Goal: Transaction & Acquisition: Purchase product/service

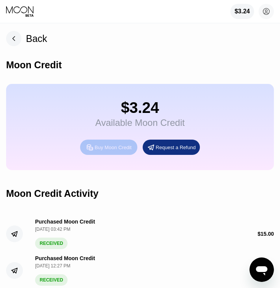
click at [123, 152] on div "Buy Moon Credit" at bounding box center [108, 146] width 57 height 15
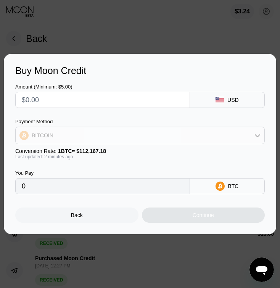
click at [94, 133] on div "BITCOIN" at bounding box center [140, 135] width 248 height 15
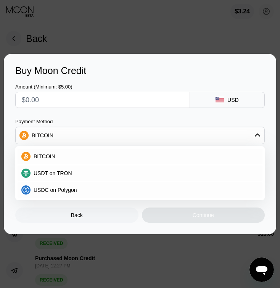
click at [57, 154] on div "BITCOIN" at bounding box center [144, 156] width 228 height 6
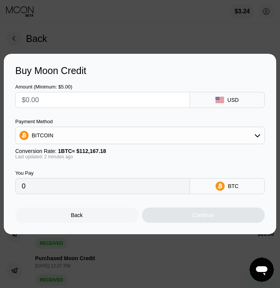
click at [65, 101] on input "text" at bounding box center [102, 99] width 161 height 15
type input "$1"
type input "0.00000892"
type input "$10"
type input "0.00008916"
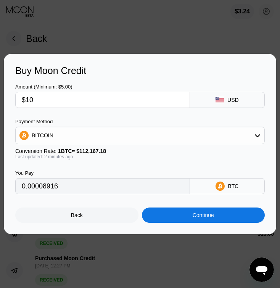
type input "$1"
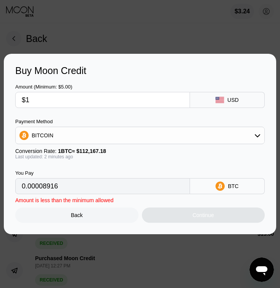
type input "0.00000892"
type input "$12"
type input "0.00010699"
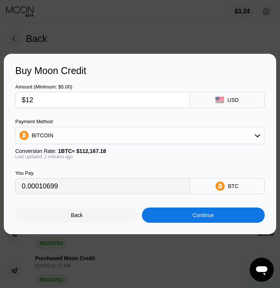
type input "$12"
click at [85, 170] on div "You Pay 0.00010699 BTC" at bounding box center [139, 176] width 249 height 35
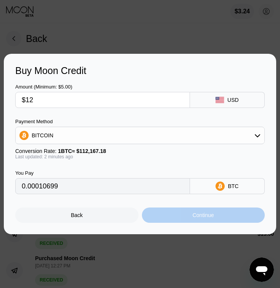
click at [196, 220] on div "Continue" at bounding box center [203, 214] width 123 height 15
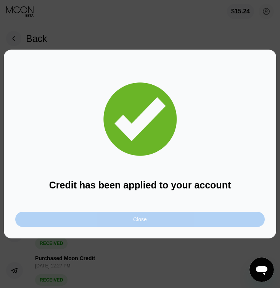
click at [195, 220] on div "Close" at bounding box center [139, 218] width 249 height 15
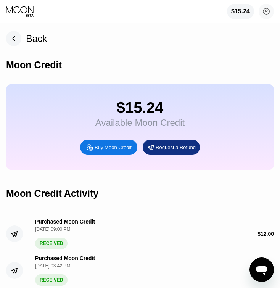
click at [12, 39] on rect at bounding box center [13, 38] width 15 height 15
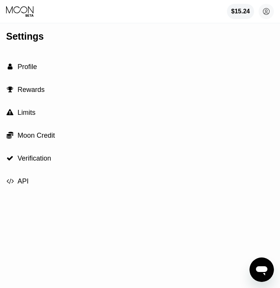
click at [18, 13] on icon at bounding box center [20, 11] width 29 height 11
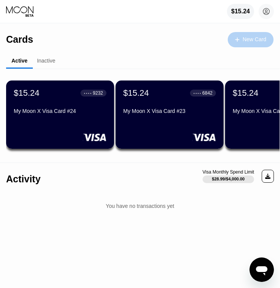
click at [251, 36] on div "New Card" at bounding box center [254, 39] width 24 height 6
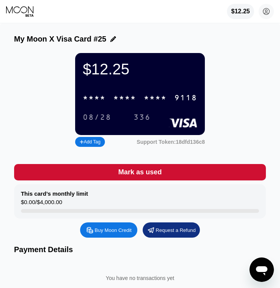
click at [157, 95] on div "* * * *" at bounding box center [155, 98] width 23 height 9
click at [102, 117] on div "08/28" at bounding box center [97, 117] width 29 height 9
click at [142, 116] on div "336" at bounding box center [141, 117] width 17 height 9
click at [29, 15] on icon at bounding box center [20, 11] width 29 height 11
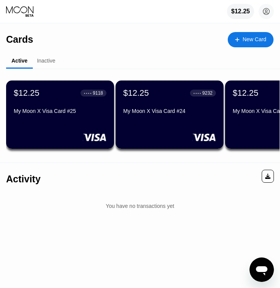
click at [29, 15] on icon at bounding box center [20, 11] width 29 height 11
click at [265, 40] on div "New Card" at bounding box center [254, 39] width 24 height 6
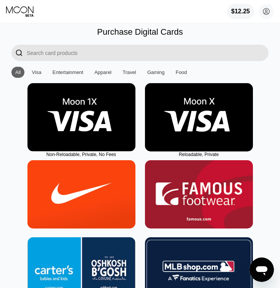
click at [222, 111] on img at bounding box center [199, 117] width 108 height 68
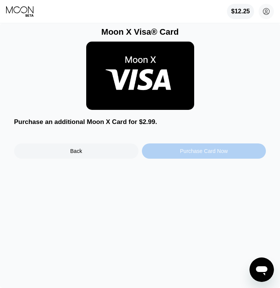
click at [210, 156] on div "Purchase Card Now" at bounding box center [204, 150] width 124 height 15
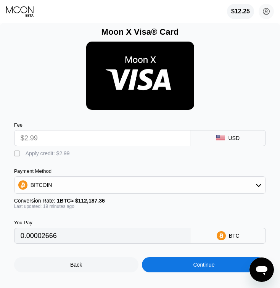
click at [60, 153] on div "Apply credit: $2.99" at bounding box center [48, 153] width 44 height 6
type input "0"
click at [183, 265] on div "Continue" at bounding box center [204, 264] width 124 height 15
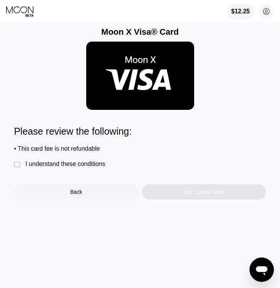
click at [104, 165] on div "I understand these conditions" at bounding box center [66, 163] width 80 height 7
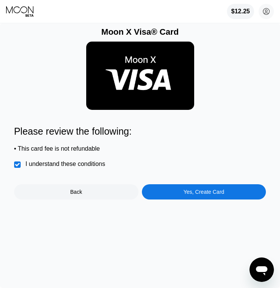
click at [181, 200] on div "Moon X Visa® Card Please review the following: • This card fee is not refundabl…" at bounding box center [140, 155] width 280 height 264
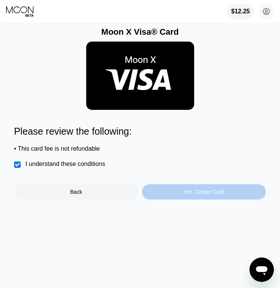
click at [180, 196] on div "Yes, Create Card" at bounding box center [204, 191] width 124 height 15
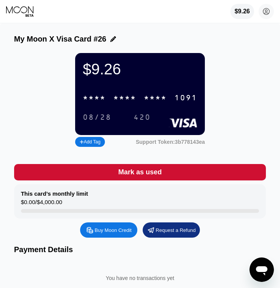
click at [183, 99] on div "1091" at bounding box center [185, 98] width 23 height 9
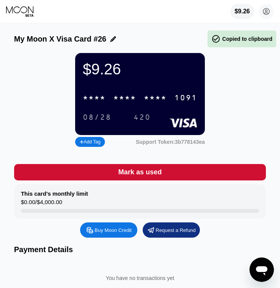
click at [183, 99] on div "1091" at bounding box center [185, 98] width 23 height 9
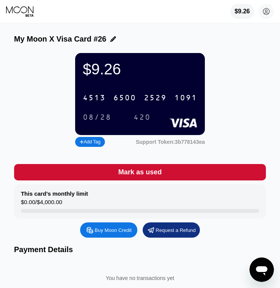
click at [105, 122] on div "08/28" at bounding box center [97, 117] width 29 height 9
click at [142, 118] on div "420" at bounding box center [141, 117] width 17 height 9
click at [25, 15] on icon at bounding box center [20, 11] width 29 height 11
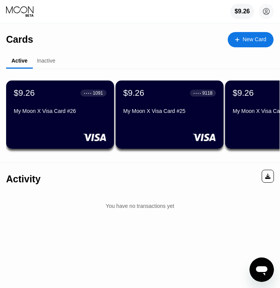
click at [25, 15] on icon at bounding box center [20, 11] width 29 height 11
click at [248, 40] on div "New Card" at bounding box center [254, 39] width 24 height 6
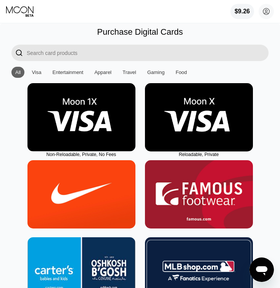
click at [203, 104] on img at bounding box center [199, 117] width 108 height 68
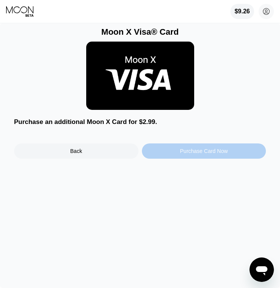
click at [188, 154] on div "Purchase Card Now" at bounding box center [204, 151] width 48 height 6
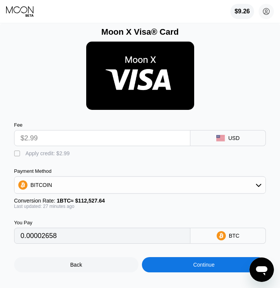
click at [117, 142] on input "$2.99" at bounding box center [102, 137] width 163 height 15
click at [52, 151] on div "Apply credit: $2.99" at bounding box center [48, 153] width 44 height 6
type input "0"
click at [187, 265] on div "Continue" at bounding box center [204, 264] width 124 height 15
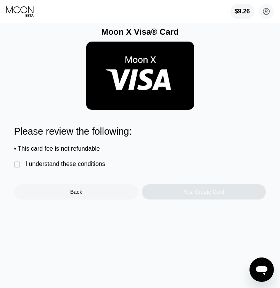
click at [80, 162] on div "I understand these conditions" at bounding box center [66, 163] width 80 height 7
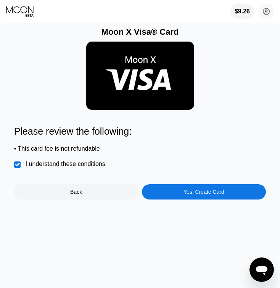
click at [163, 193] on div "Yes, Create Card" at bounding box center [204, 191] width 124 height 15
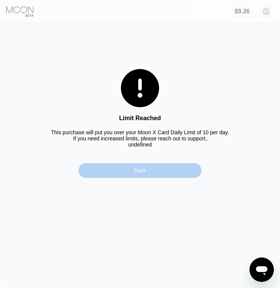
click at [136, 165] on div "Back" at bounding box center [139, 170] width 123 height 15
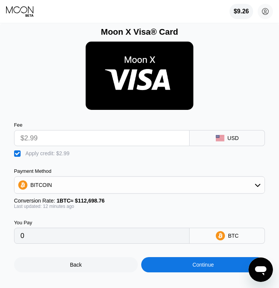
click at [123, 161] on div "Fee $2.99 USD  Apply credit: $2.99 Payment Method BITCOIN Conversion Rate: 1 B…" at bounding box center [139, 178] width 251 height 129
